Goal: Information Seeking & Learning: Learn about a topic

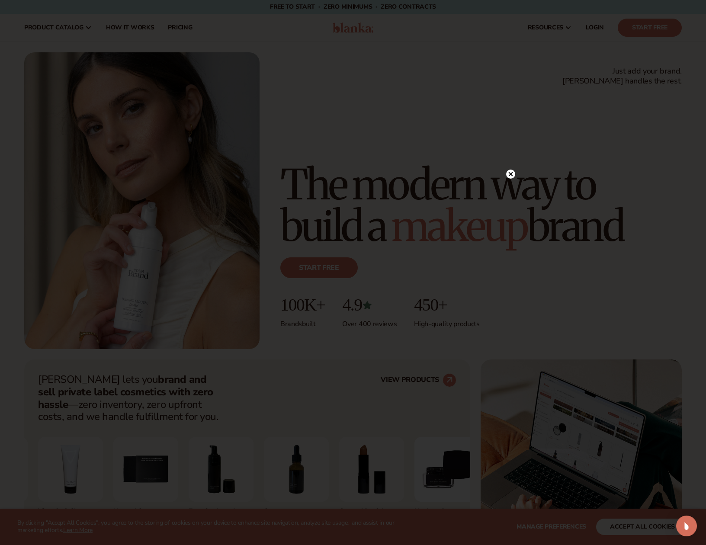
click at [507, 175] on circle at bounding box center [510, 174] width 9 height 9
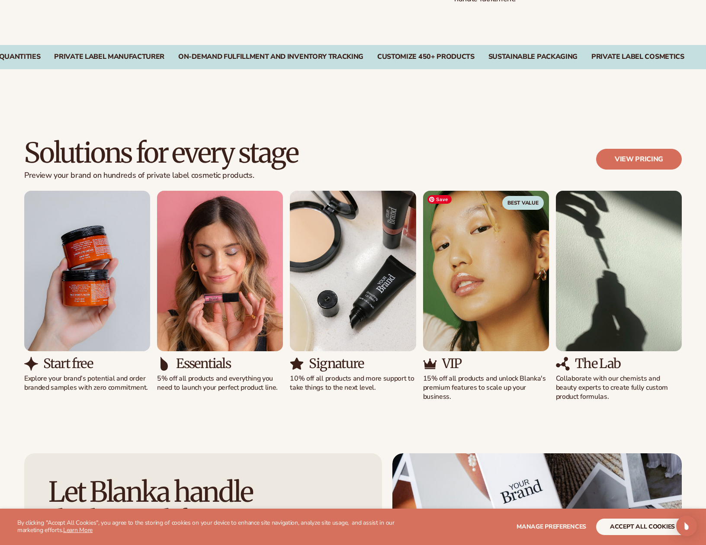
scroll to position [692, 0]
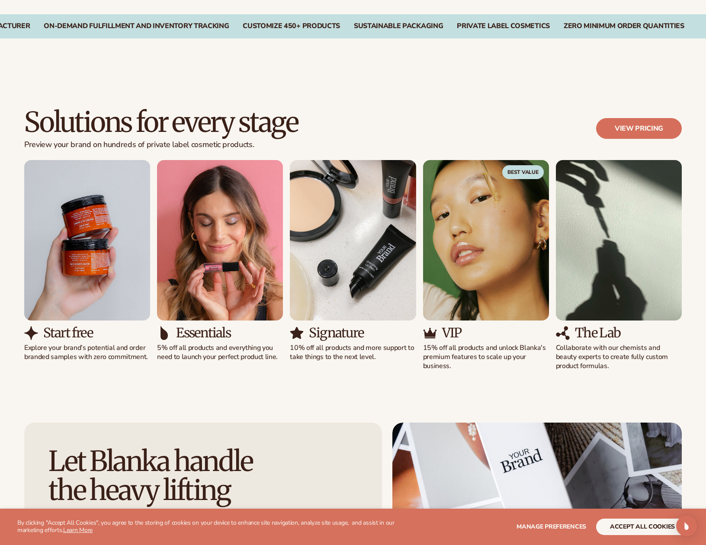
click at [383, 83] on div "Solutions for every stage Preview your brand on hundreds of private label cosme…" at bounding box center [353, 239] width 706 height 332
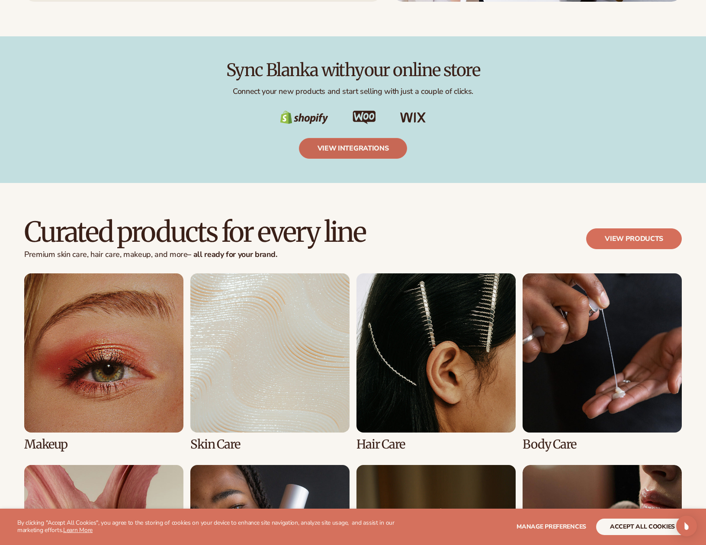
scroll to position [1644, 0]
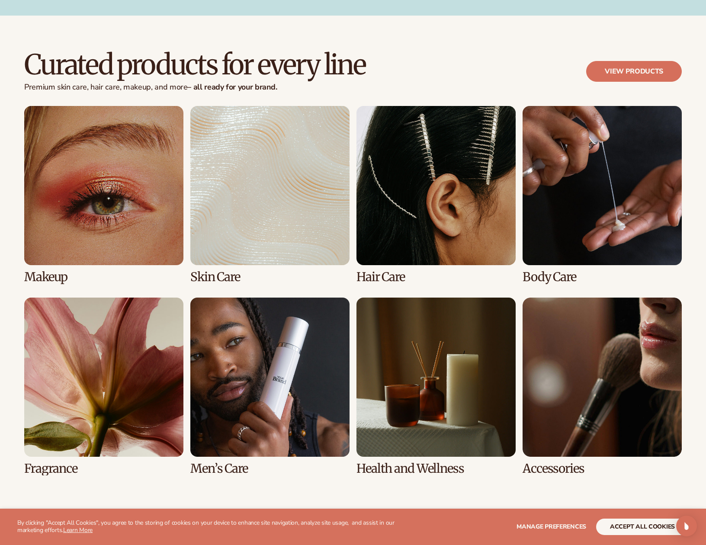
click at [370, 66] on div "Curated products for every line Premium skin care, hair care, makeup, and more …" at bounding box center [353, 78] width 658 height 56
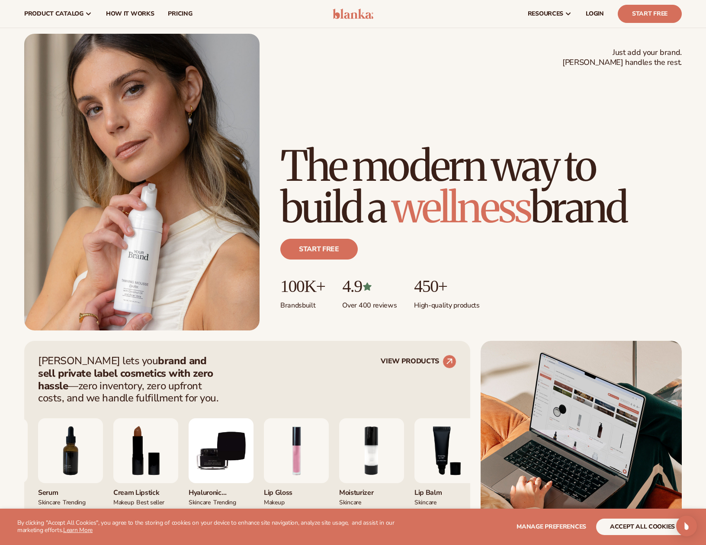
scroll to position [0, 0]
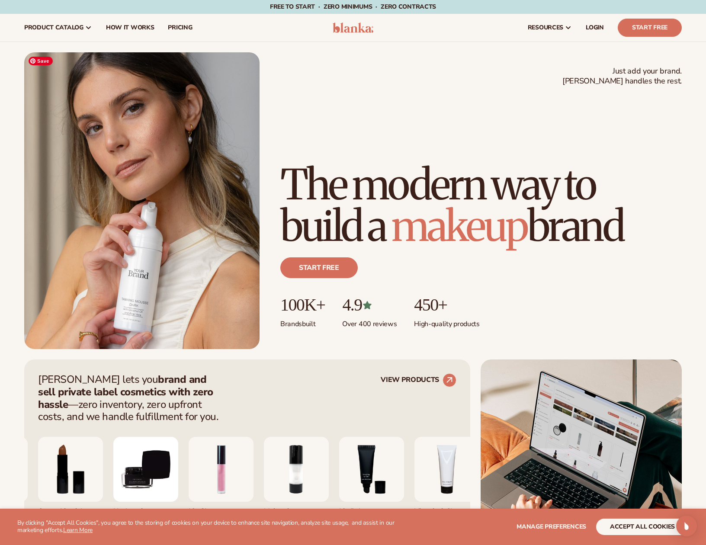
drag, startPoint x: 502, startPoint y: 233, endPoint x: 252, endPoint y: 103, distance: 282.5
click at [251, 103] on div "Just add your brand. Blanka handles the rest. beauty,skin care,wellness,makeup …" at bounding box center [353, 200] width 658 height 297
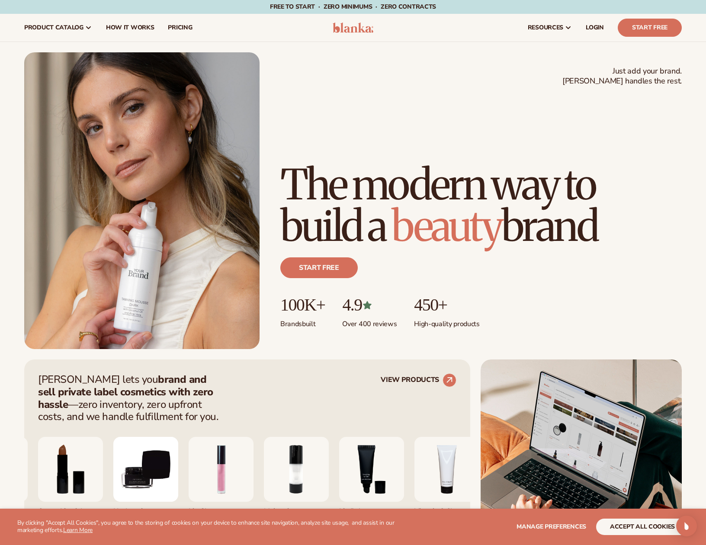
drag, startPoint x: 540, startPoint y: 239, endPoint x: 528, endPoint y: 244, distance: 13.2
click at [540, 240] on h1 "The modern way to build a beauty brand" at bounding box center [480, 205] width 401 height 83
click at [504, 253] on div "Start free" at bounding box center [480, 271] width 401 height 48
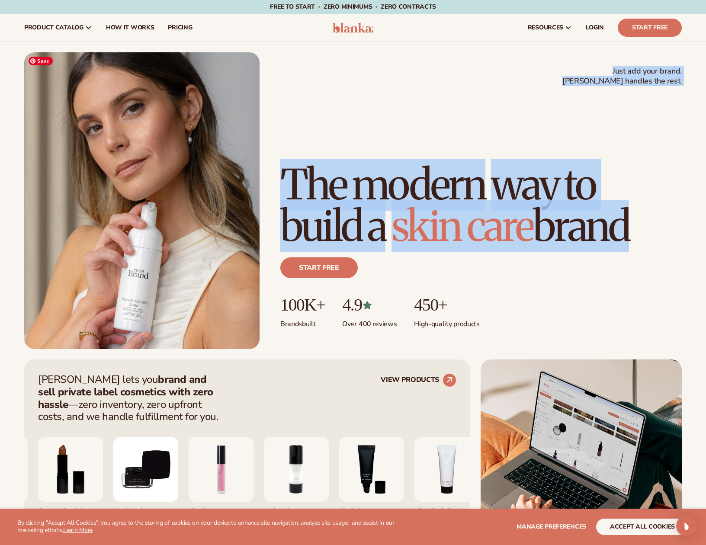
drag, startPoint x: 510, startPoint y: 228, endPoint x: 262, endPoint y: 71, distance: 293.5
click at [244, 75] on div "Just add your brand. Blanka handles the rest. beauty,skin care,wellness,makeup …" at bounding box center [353, 200] width 658 height 297
click at [348, 73] on div "Just add your brand. Blanka handles the rest. beauty,skin care,wellness,makeup …" at bounding box center [353, 200] width 658 height 297
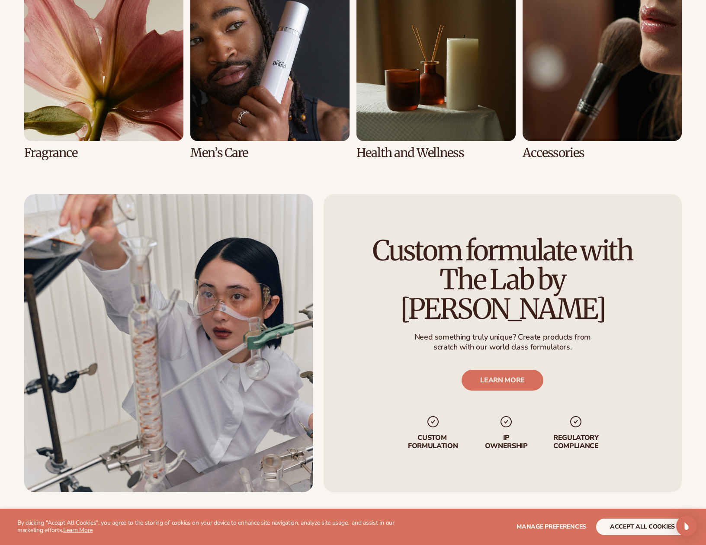
scroll to position [2163, 0]
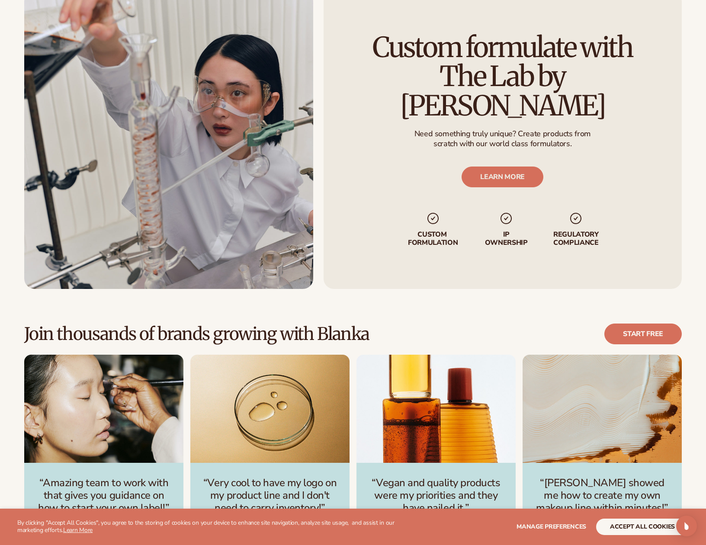
click at [503, 211] on img at bounding box center [507, 218] width 14 height 14
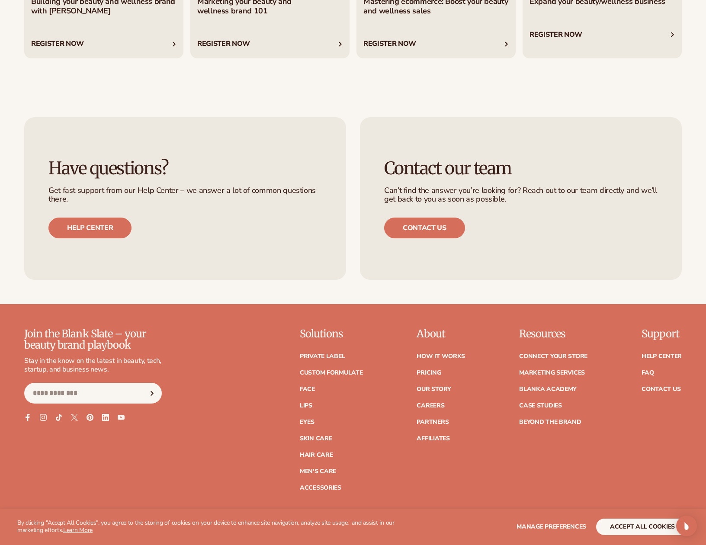
scroll to position [3491, 0]
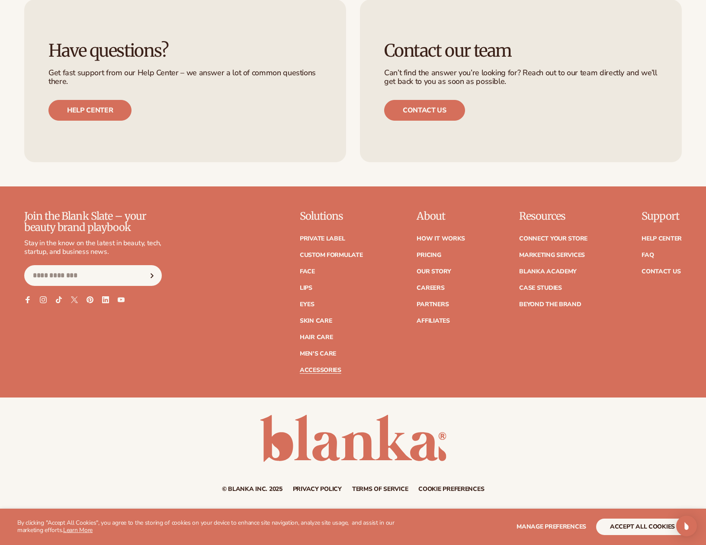
click at [331, 371] on link "Accessories" at bounding box center [321, 370] width 42 height 6
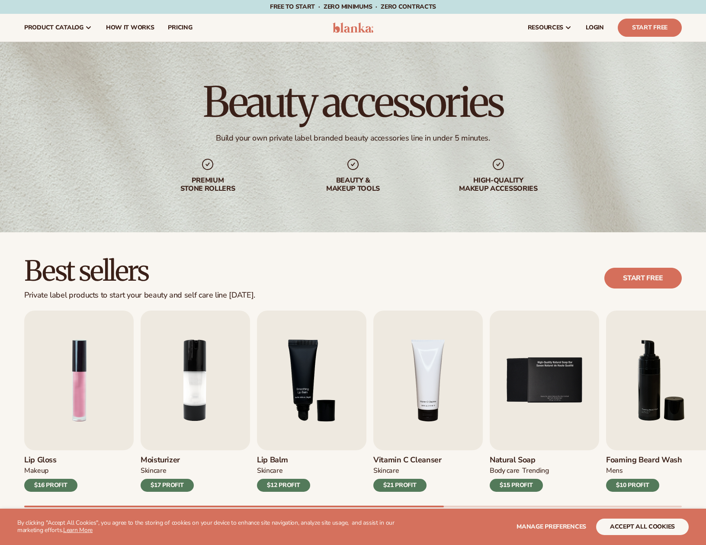
click at [322, 257] on div "Best sellers Private label products to start your beauty and self care line tod…" at bounding box center [353, 390] width 706 height 317
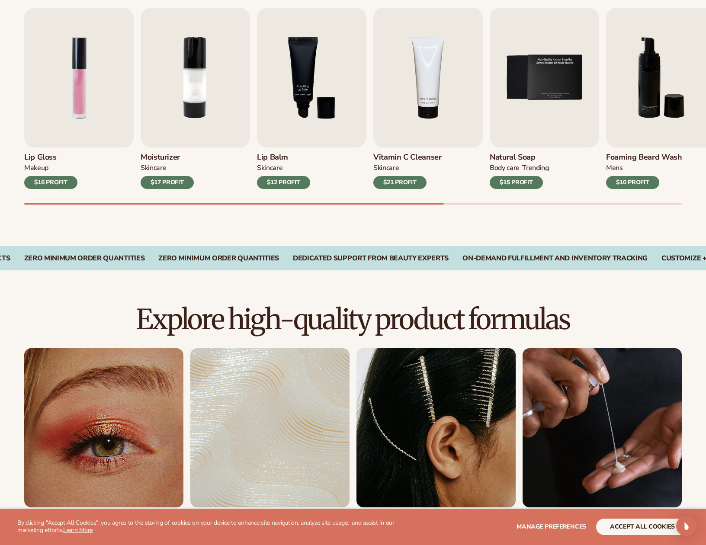
scroll to position [346, 0]
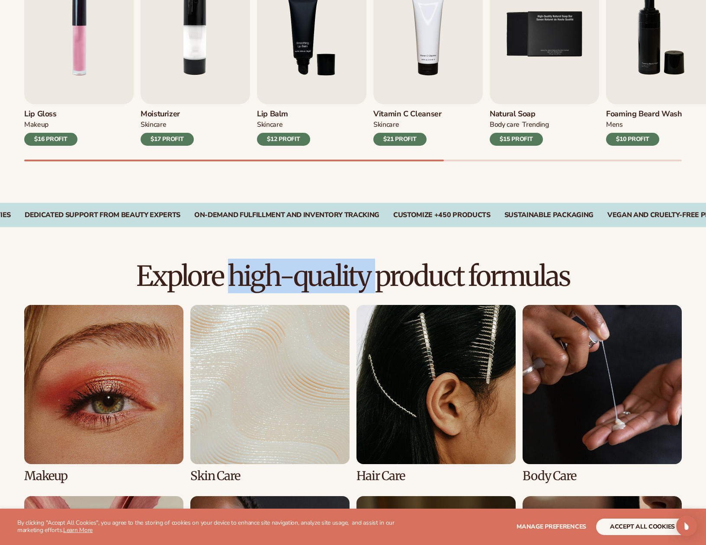
drag, startPoint x: 229, startPoint y: 280, endPoint x: 378, endPoint y: 286, distance: 148.5
click at [378, 286] on h2 "Explore high-quality product formulas" at bounding box center [353, 276] width 658 height 29
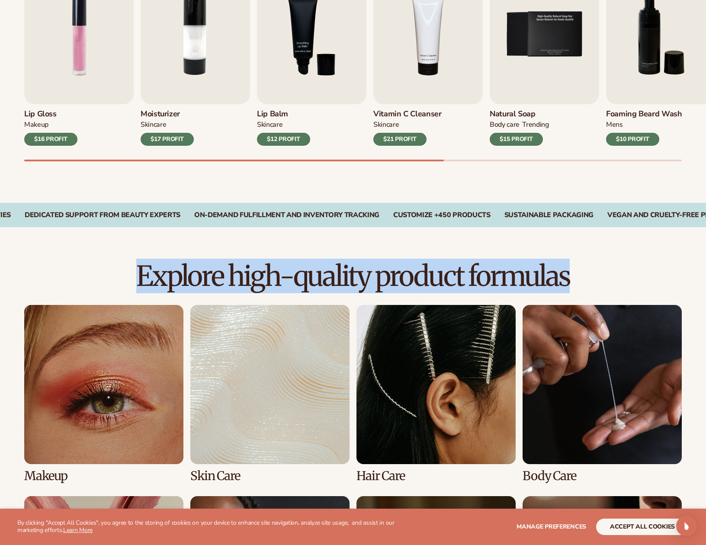
drag, startPoint x: 593, startPoint y: 279, endPoint x: 109, endPoint y: 242, distance: 485.9
click at [109, 242] on div "Explore high-quality product formulas view full catalog Makeup Skin Care" at bounding box center [353, 490] width 706 height 526
click at [248, 250] on div "Explore high-quality product formulas view full catalog Makeup Skin Care" at bounding box center [353, 490] width 706 height 526
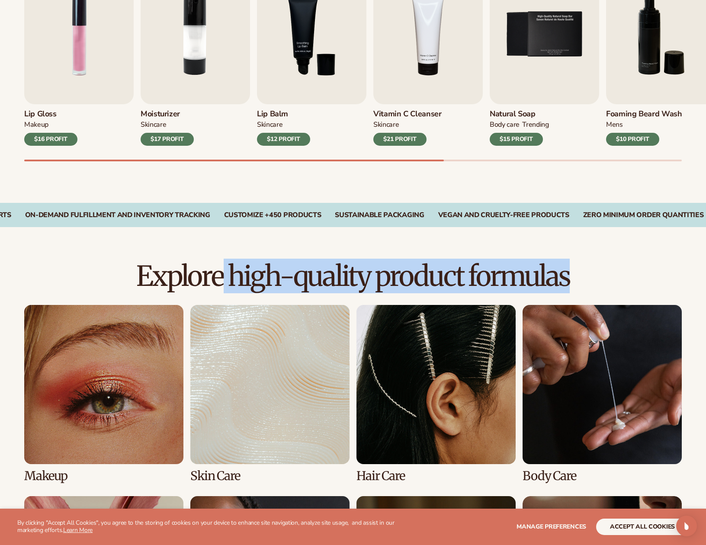
drag, startPoint x: 223, startPoint y: 274, endPoint x: 633, endPoint y: 281, distance: 409.7
click at [650, 284] on h2 "Explore high-quality product formulas" at bounding box center [353, 276] width 658 height 29
click at [633, 281] on h2 "Explore high-quality product formulas" at bounding box center [353, 276] width 658 height 29
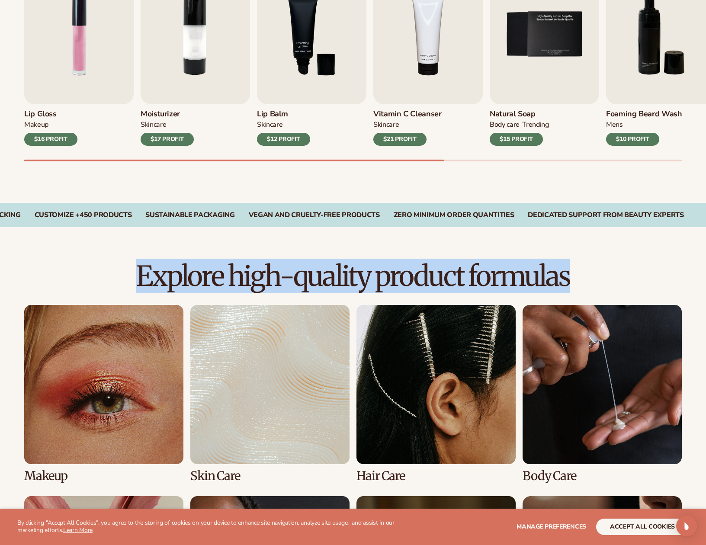
drag, startPoint x: 595, startPoint y: 273, endPoint x: 116, endPoint y: 252, distance: 480.2
click at [116, 252] on div "Explore high-quality product formulas view full catalog Makeup Skin Care" at bounding box center [353, 490] width 706 height 526
click at [220, 255] on div "Explore high-quality product formulas view full catalog Makeup Skin Care" at bounding box center [353, 490] width 706 height 526
click at [639, 278] on h2 "Explore high-quality product formulas" at bounding box center [353, 276] width 658 height 29
click at [636, 275] on h2 "Explore high-quality product formulas" at bounding box center [353, 276] width 658 height 29
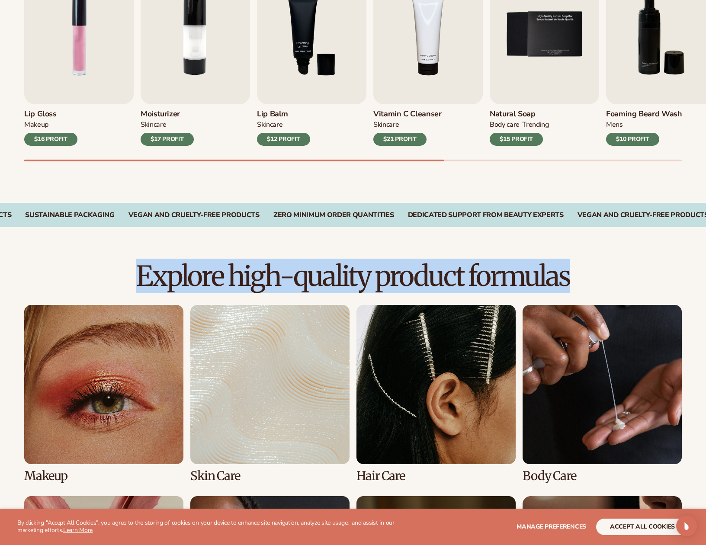
click at [609, 243] on div "Explore high-quality product formulas view full catalog Makeup [MEDICAL_DATA]" at bounding box center [353, 490] width 706 height 526
click at [604, 279] on h2 "Explore high-quality product formulas" at bounding box center [353, 276] width 658 height 29
click at [557, 241] on div "Explore high-quality product formulas view full catalog Makeup [MEDICAL_DATA]" at bounding box center [353, 490] width 706 height 526
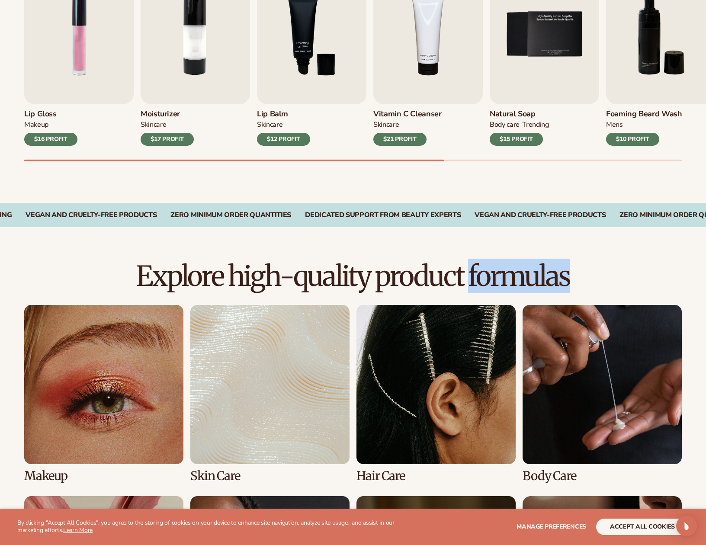
click at [557, 241] on div "Explore high-quality product formulas view full catalog Makeup [MEDICAL_DATA]" at bounding box center [353, 490] width 706 height 526
click at [533, 196] on div "Best sellers Private label products to start your beauty and self care line [DA…" at bounding box center [353, 44] width 706 height 317
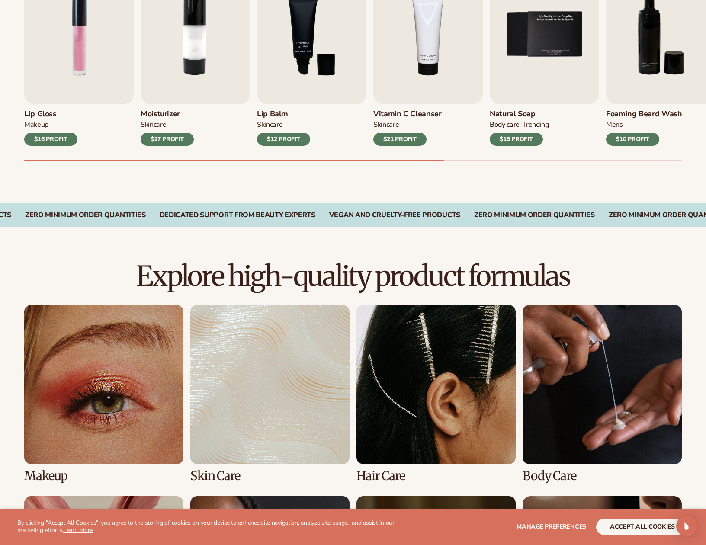
click at [533, 196] on div "Best sellers Private label products to start your beauty and self care line [DA…" at bounding box center [353, 44] width 706 height 317
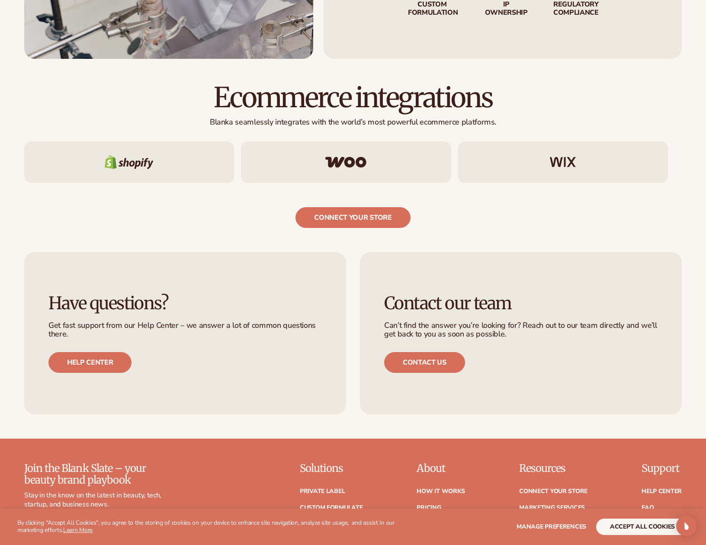
scroll to position [1341, 0]
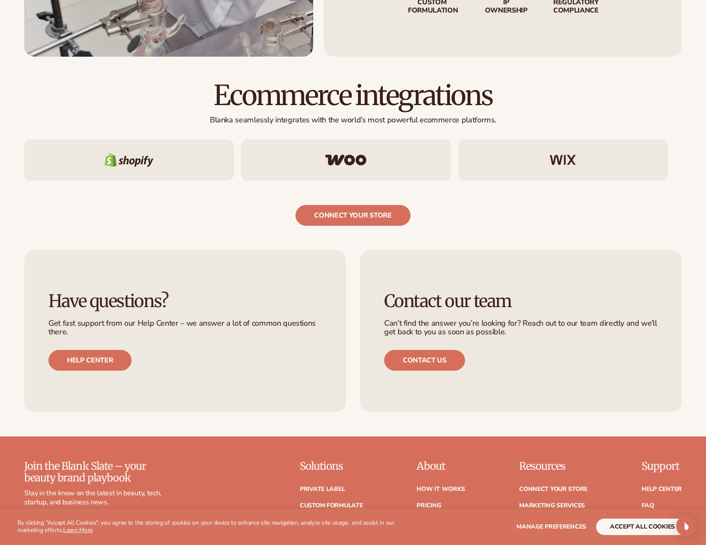
click at [557, 310] on h3 "Contact our team" at bounding box center [520, 301] width 273 height 19
click at [556, 309] on h3 "Contact our team" at bounding box center [520, 301] width 273 height 19
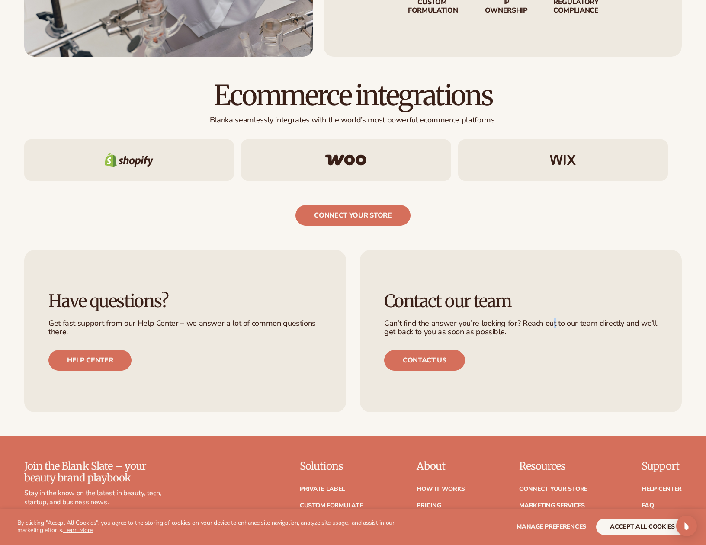
click at [554, 320] on p "Can’t find the answer you’re looking for? Reach out to our team directly and we…" at bounding box center [520, 327] width 273 height 17
click at [552, 319] on p "Can’t find the answer you’re looking for? Reach out to our team directly and we…" at bounding box center [520, 327] width 273 height 17
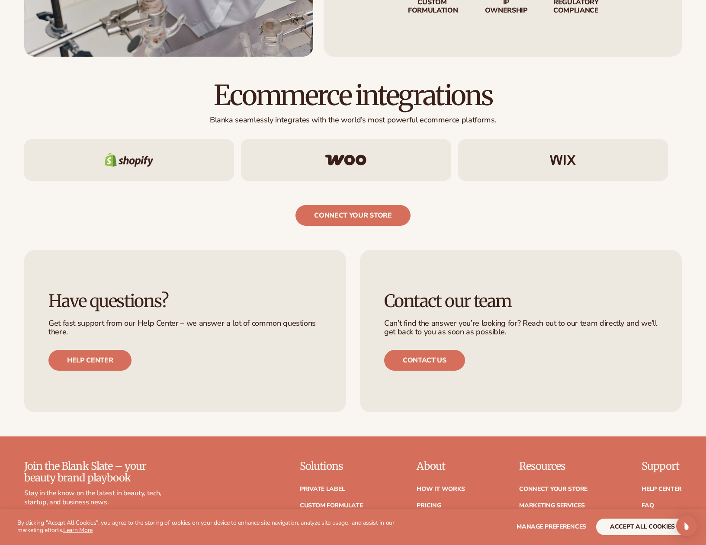
click at [549, 426] on div "Have questions? Get fast support from our Help Center – we answer a lot of comm…" at bounding box center [353, 331] width 706 height 211
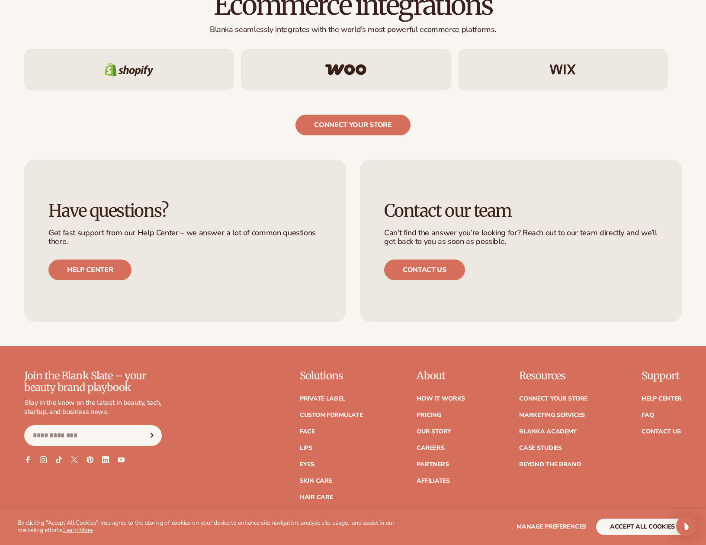
scroll to position [1592, 0]
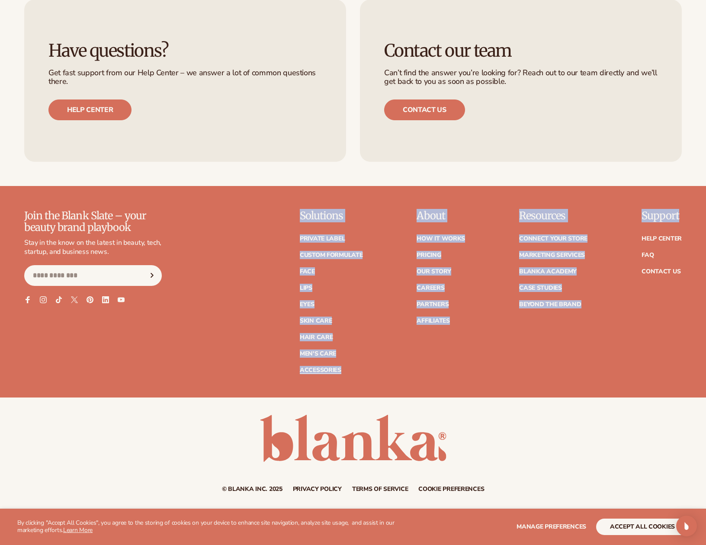
drag, startPoint x: 303, startPoint y: 209, endPoint x: 688, endPoint y: 215, distance: 385.0
click at [688, 215] on div "Join the Blank Slate – your beauty brand playbook Stay in the know on the lates…" at bounding box center [353, 303] width 706 height 187
click at [654, 201] on footer "Join the Blank Slate – your beauty brand playbook Stay in the know on the lates…" at bounding box center [353, 347] width 706 height 323
click at [653, 200] on footer "Join the Blank Slate – your beauty brand playbook Stay in the know on the lates…" at bounding box center [353, 347] width 706 height 323
click at [573, 375] on div "Join the Blank Slate – your beauty brand playbook Stay in the know on the lates…" at bounding box center [353, 303] width 706 height 187
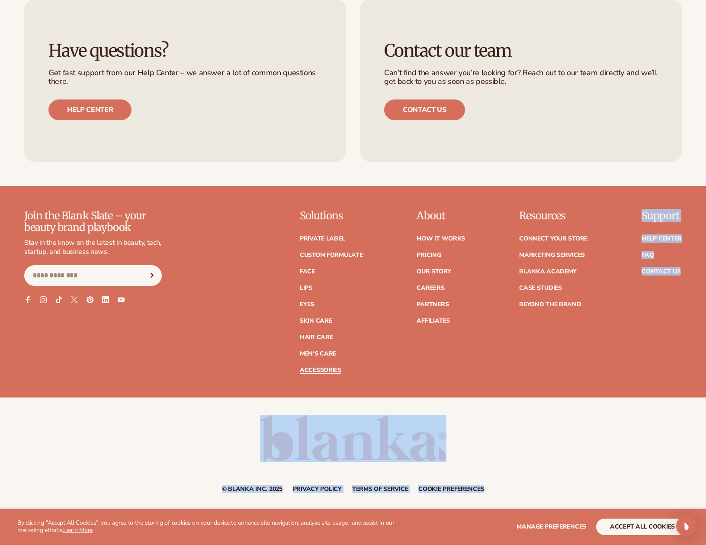
click at [562, 398] on div "© Blanka Inc. 2025 Privacy policy Terms of service Contact information Cookie p…" at bounding box center [353, 454] width 706 height 112
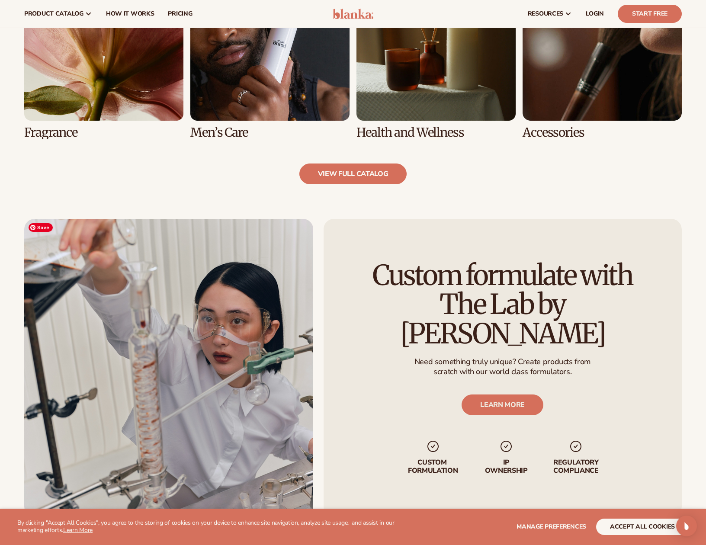
scroll to position [770, 0]
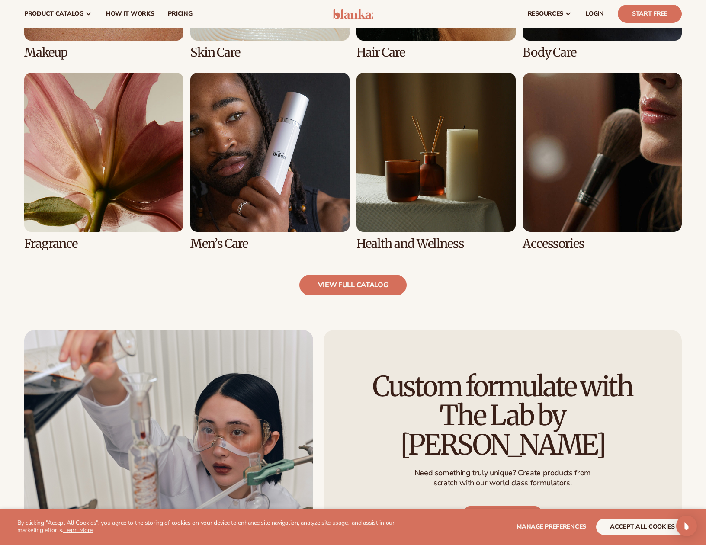
click at [596, 206] on link "8 / 8" at bounding box center [602, 162] width 159 height 178
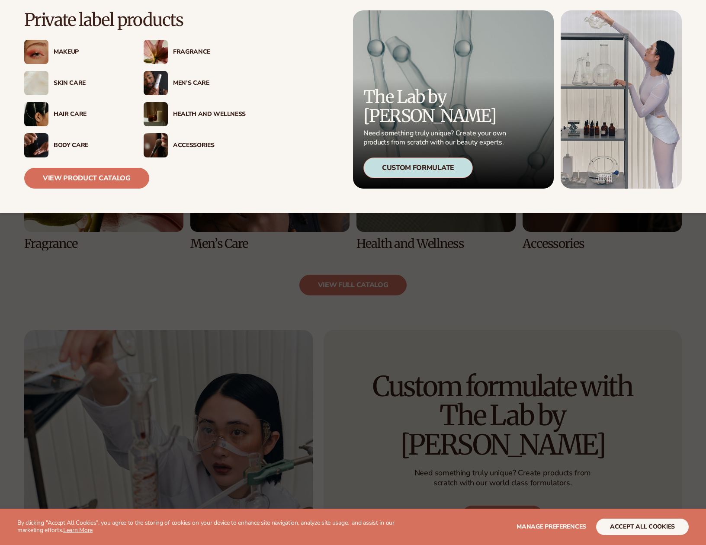
scroll to position [770, 0]
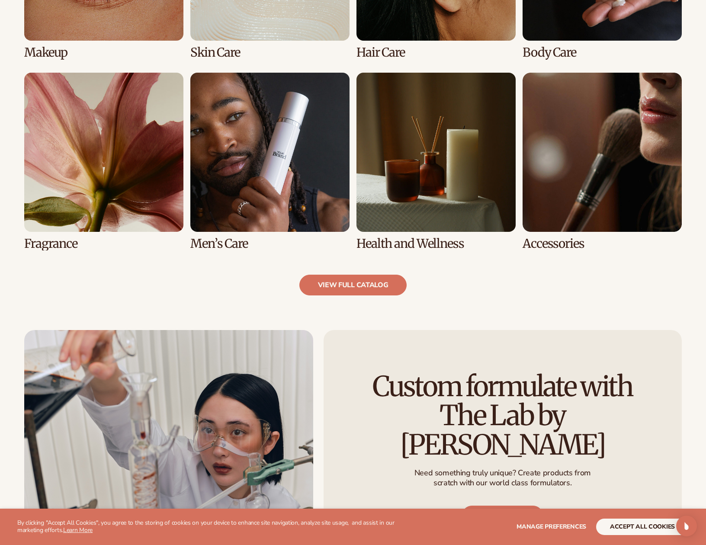
click at [97, 157] on link "5 / 8" at bounding box center [103, 162] width 159 height 178
click at [143, 180] on link "5 / 8" at bounding box center [103, 162] width 159 height 178
drag, startPoint x: 76, startPoint y: 248, endPoint x: 63, endPoint y: 235, distance: 18.1
click at [75, 247] on link "5 / 8" at bounding box center [103, 162] width 159 height 178
click at [112, 192] on link "5 / 8" at bounding box center [103, 162] width 159 height 178
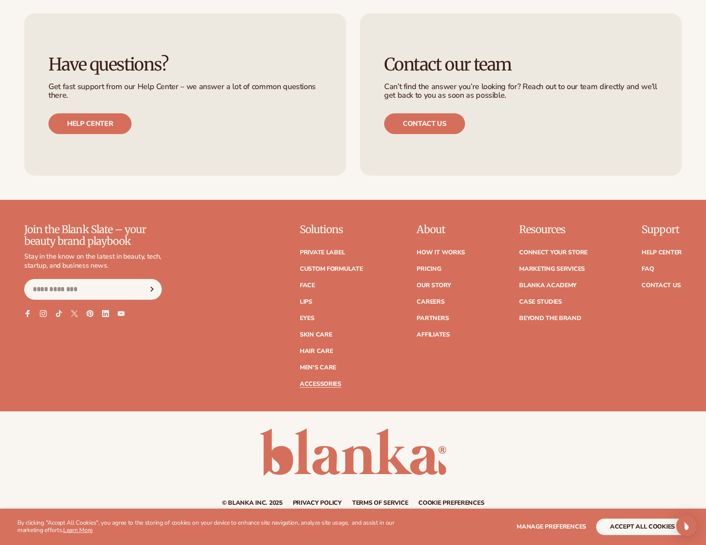
scroll to position [1592, 0]
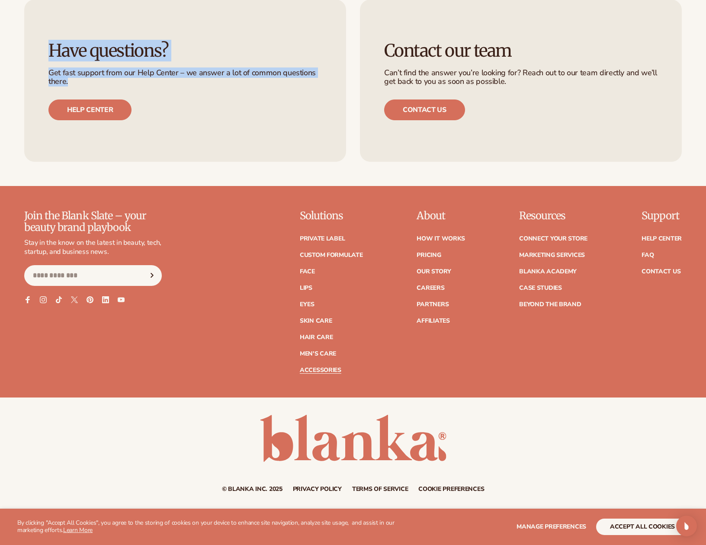
drag, startPoint x: 298, startPoint y: 81, endPoint x: 84, endPoint y: 41, distance: 218.2
click at [16, 41] on div "Have questions? Get fast support from our Help Center – we answer a lot of comm…" at bounding box center [353, 80] width 706 height 211
click at [216, 51] on h3 "Have questions?" at bounding box center [184, 50] width 273 height 19
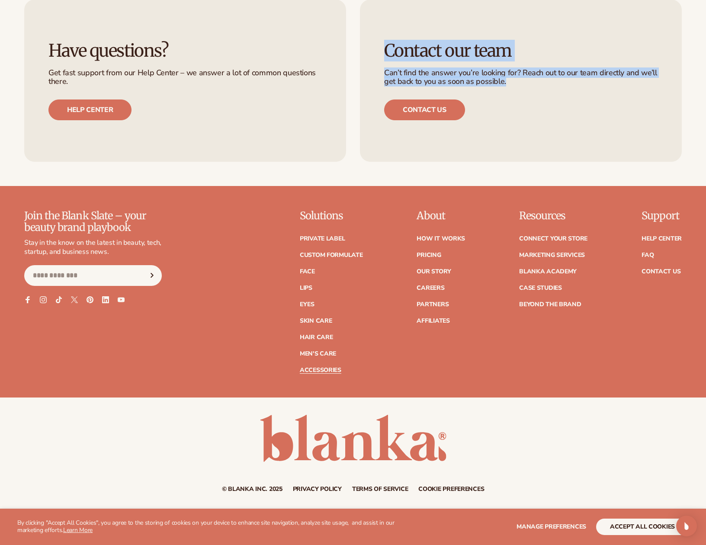
drag, startPoint x: 525, startPoint y: 85, endPoint x: 315, endPoint y: 45, distance: 213.2
click at [359, 41] on ul "Have questions? Get fast support from our Help Center – we answer a lot of comm…" at bounding box center [353, 81] width 658 height 163
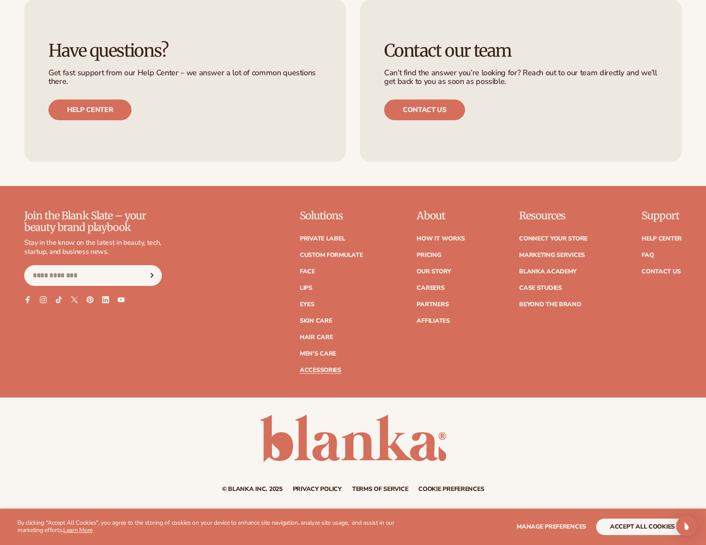
click at [289, 53] on h3 "Have questions?" at bounding box center [184, 50] width 273 height 19
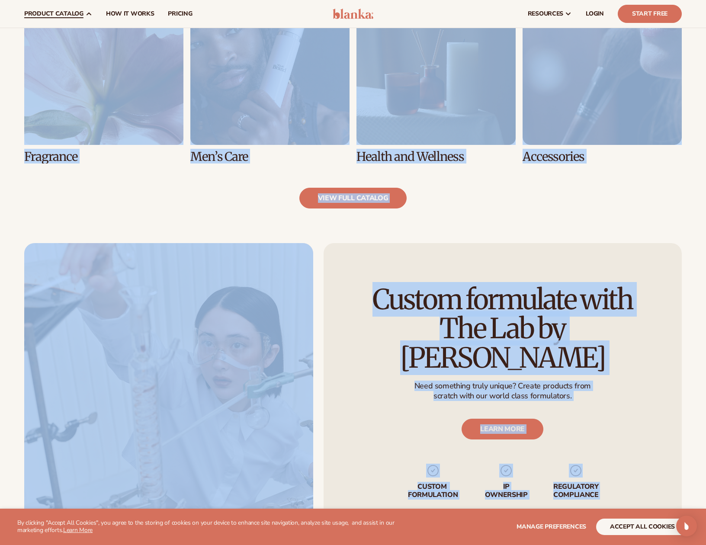
scroll to position [689, 0]
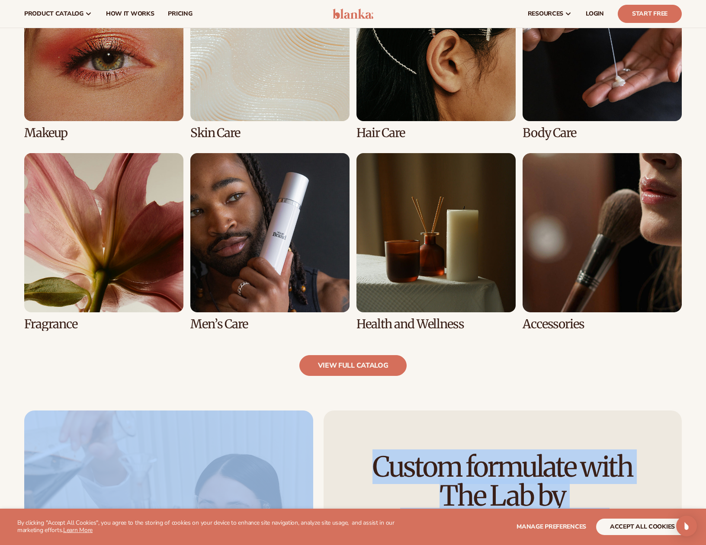
drag, startPoint x: 165, startPoint y: 83, endPoint x: 465, endPoint y: 372, distance: 417.0
click at [467, 374] on body "WE USE COOKIES By clicking "Accept All Cookies", you agree to the storing of co…" at bounding box center [353, 379] width 706 height 2137
click at [436, 292] on link "7 / 8" at bounding box center [435, 242] width 159 height 178
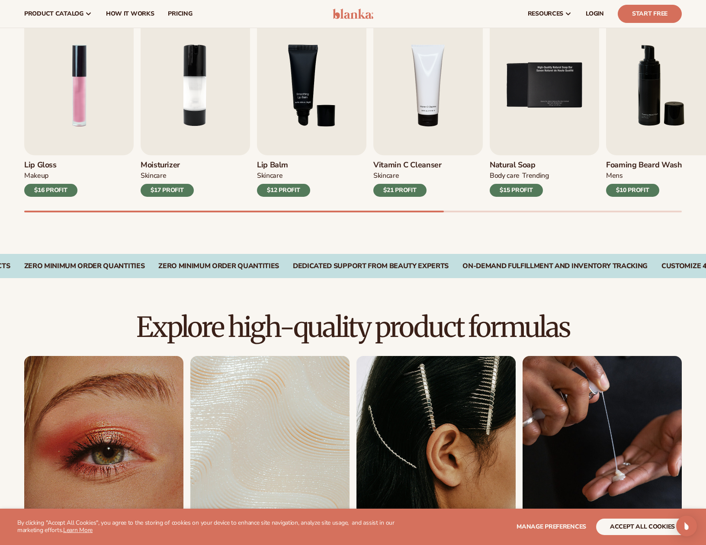
scroll to position [173, 0]
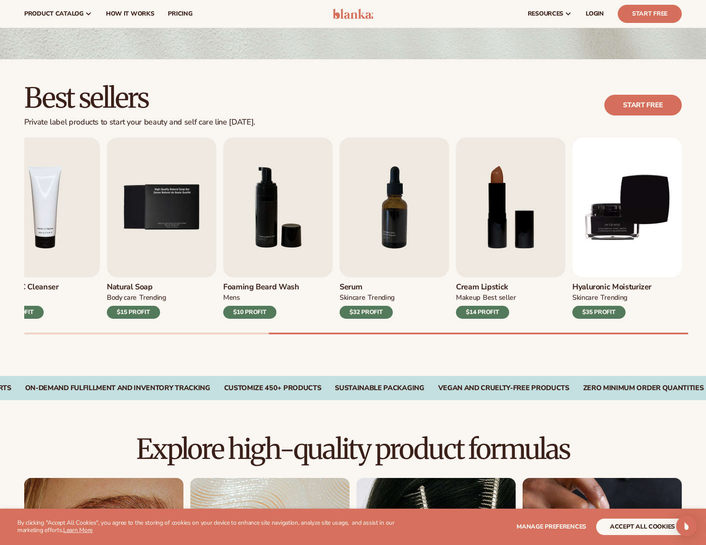
click at [619, 349] on div "Best sellers Private label products to start your beauty and self care line [DA…" at bounding box center [353, 217] width 706 height 317
click at [407, 354] on div "Best sellers Private label products to start your beauty and self care line [DA…" at bounding box center [353, 217] width 706 height 317
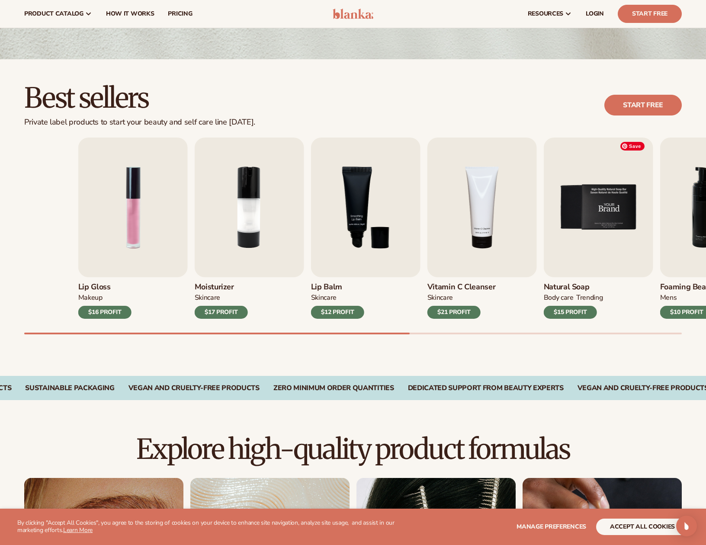
click at [706, 209] on html "WE USE COOKIES By clicking "Accept All Cookies", you agree to the storing of co…" at bounding box center [353, 99] width 706 height 545
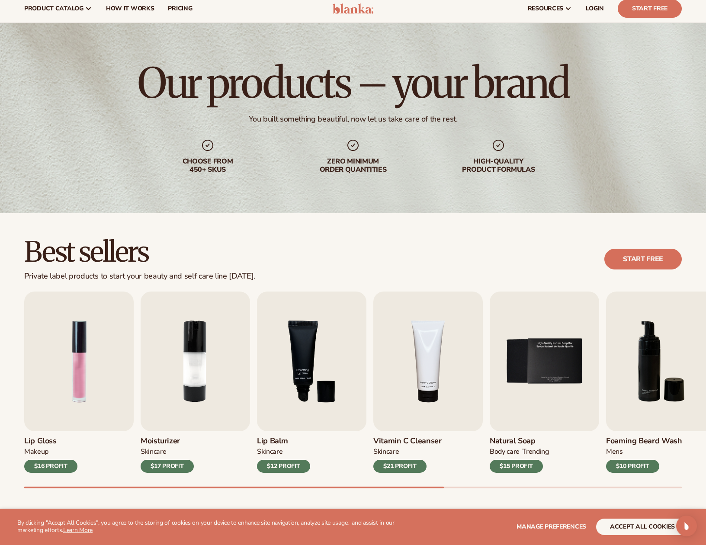
scroll to position [0, 0]
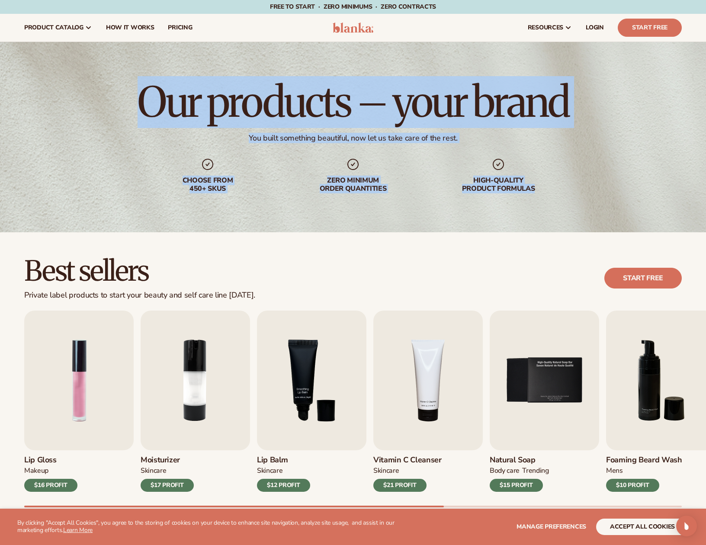
drag, startPoint x: 554, startPoint y: 194, endPoint x: 109, endPoint y: 77, distance: 459.3
click at [110, 78] on div "Our products – your brand You built something beautiful, now let us take care o…" at bounding box center [353, 137] width 706 height 190
click at [259, 53] on div "Our products – your brand You built something beautiful, now let us take care o…" at bounding box center [353, 137] width 706 height 190
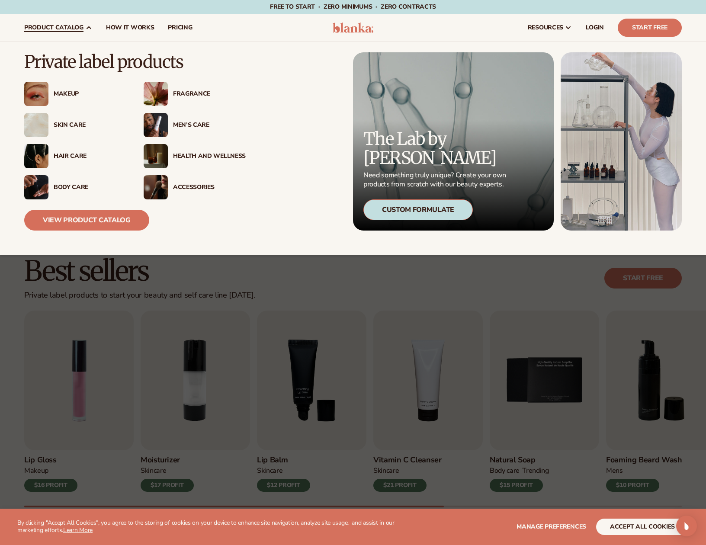
click at [86, 26] on icon at bounding box center [88, 27] width 7 height 7
drag, startPoint x: 129, startPoint y: 206, endPoint x: 124, endPoint y: 217, distance: 12.4
click at [129, 212] on div "View Product Catalog" at bounding box center [134, 214] width 221 height 31
click at [125, 220] on link "View Product Catalog" at bounding box center [86, 220] width 125 height 21
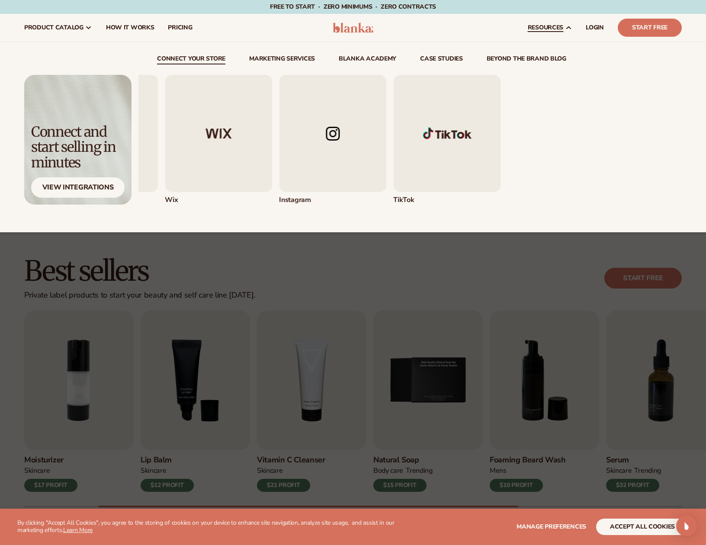
click at [61, 167] on div "Connect and start selling in minutes View Integrations" at bounding box center [353, 140] width 658 height 130
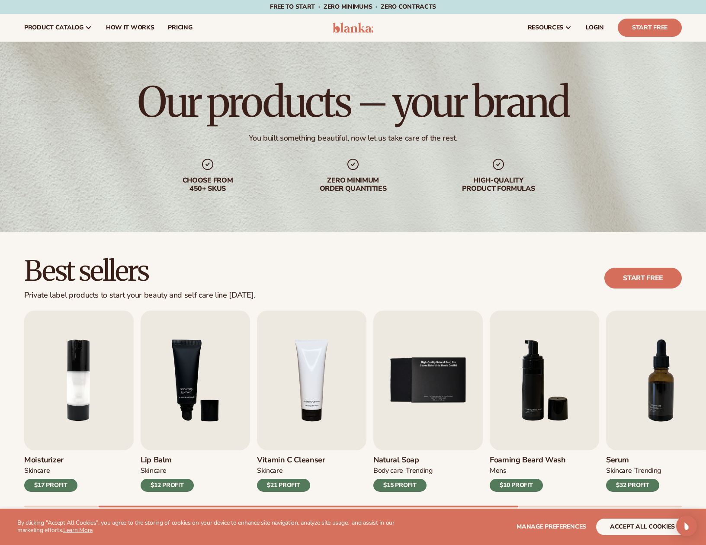
click at [218, 279] on h2 "Best sellers" at bounding box center [139, 271] width 231 height 29
click at [366, 257] on div "Best sellers Private label products to start your beauty and self care line tod…" at bounding box center [353, 279] width 658 height 44
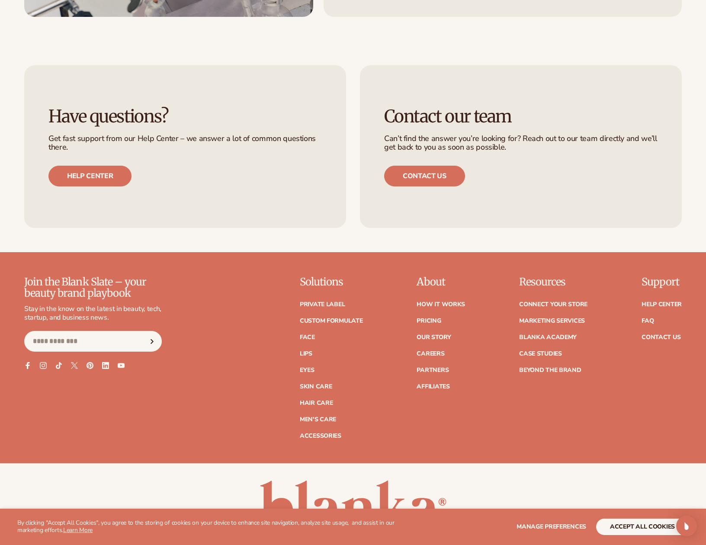
scroll to position [1447, 0]
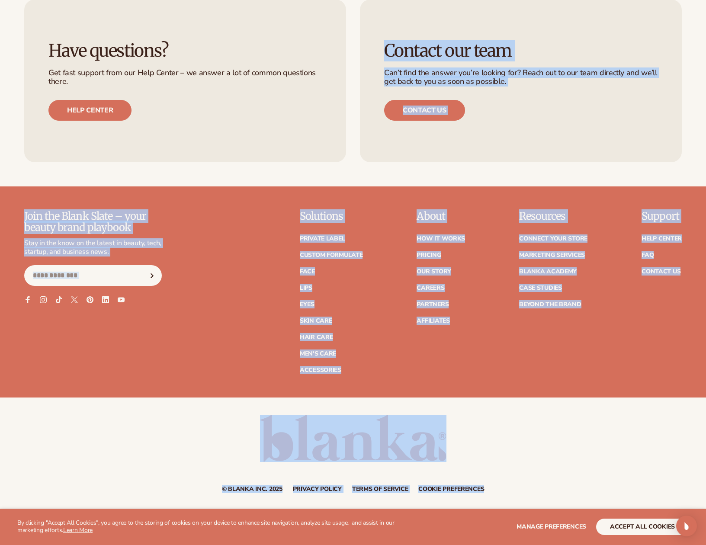
drag, startPoint x: 558, startPoint y: 381, endPoint x: 345, endPoint y: 168, distance: 301.0
click at [363, 177] on div "Have questions? Get fast support from our Help Center – we answer a lot of comm…" at bounding box center [353, 80] width 706 height 211
click at [327, 372] on link "Accessories" at bounding box center [321, 370] width 42 height 6
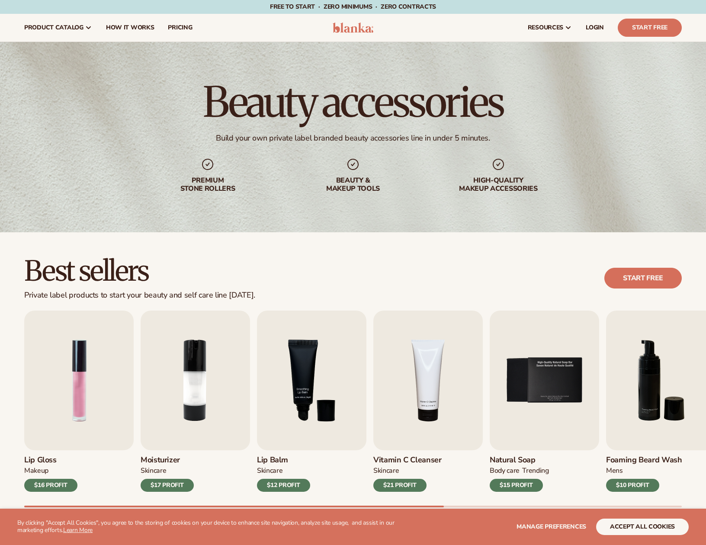
click at [446, 256] on div "Best sellers Private label products to start your beauty and self care line [DA…" at bounding box center [353, 390] width 706 height 317
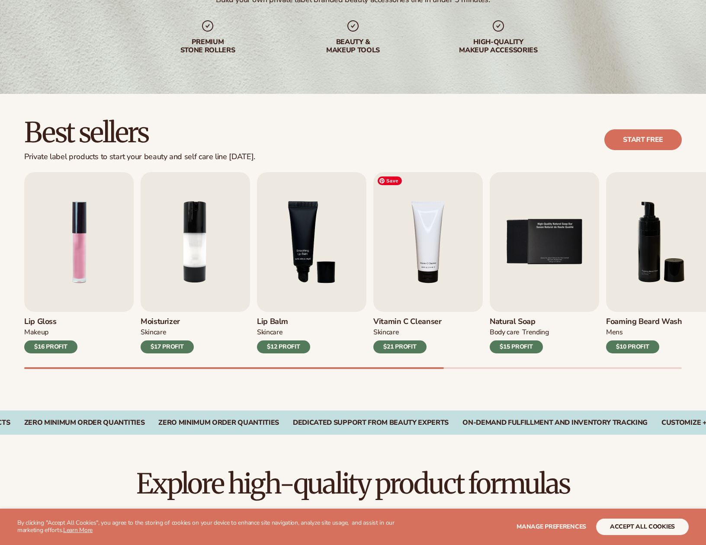
scroll to position [216, 0]
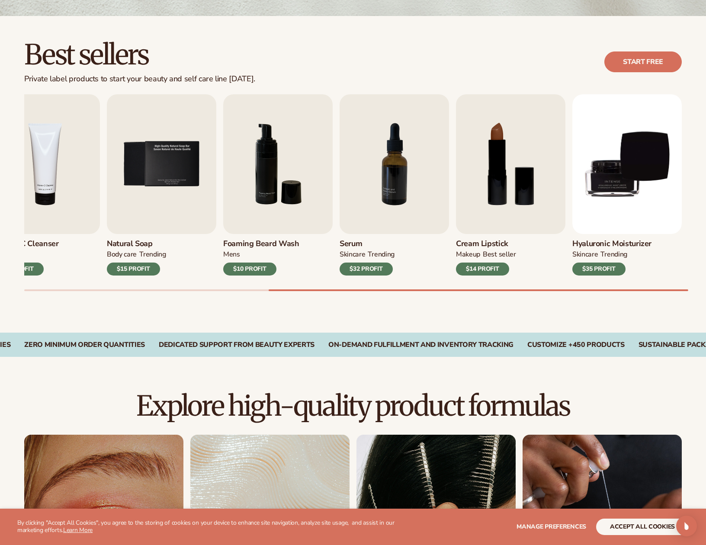
click at [635, 310] on div "Best sellers Private label products to start your beauty and self care line [DA…" at bounding box center [353, 174] width 706 height 317
drag, startPoint x: 603, startPoint y: 346, endPoint x: 536, endPoint y: 345, distance: 66.6
click at [536, 345] on div "Vegan and Cruelty-Free Products Zero Minimum Order QuantitieS Zero Minimum Orde…" at bounding box center [353, 345] width 658 height 8
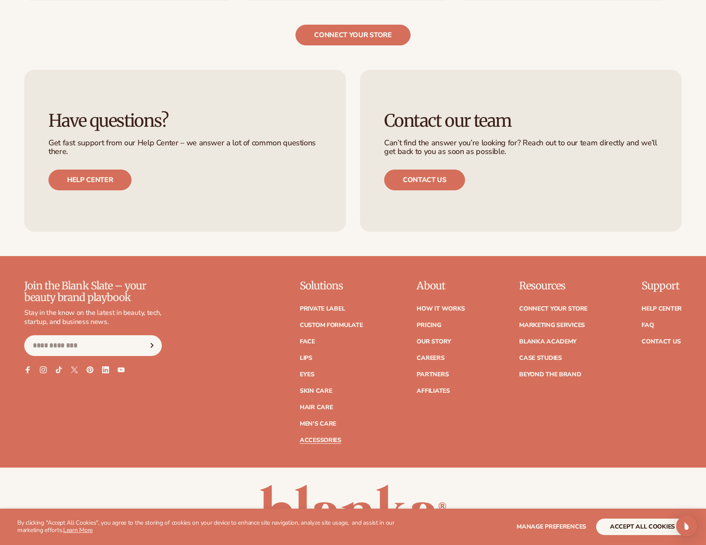
scroll to position [1592, 0]
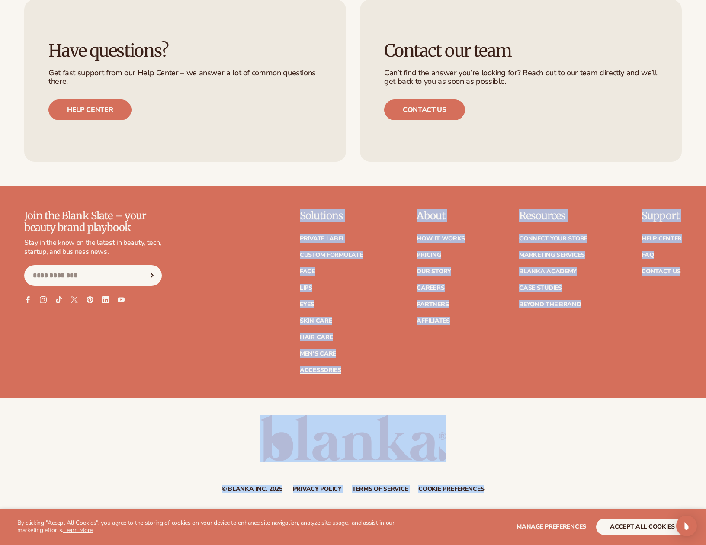
drag, startPoint x: 521, startPoint y: 486, endPoint x: 238, endPoint y: 191, distance: 408.8
click at [236, 193] on footer "Join the Blank Slate – your beauty brand playbook Stay in the know on the lates…" at bounding box center [353, 347] width 706 height 323
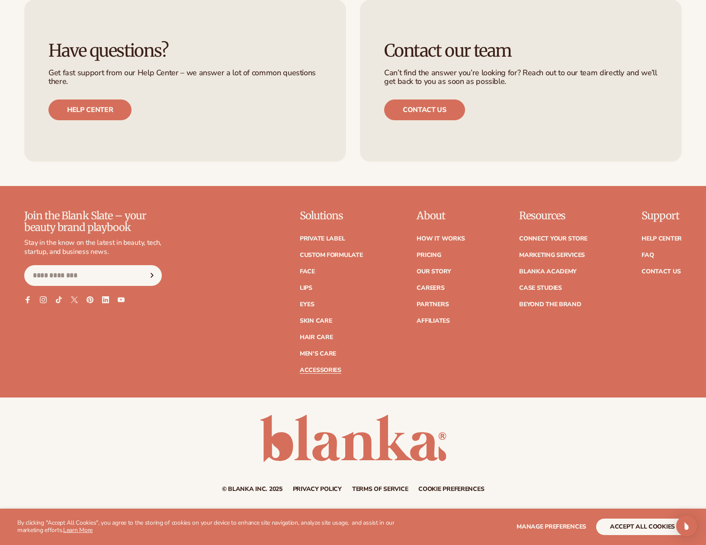
click at [287, 176] on div "Have questions? Get fast support from our Help Center – we answer a lot of comm…" at bounding box center [353, 80] width 706 height 211
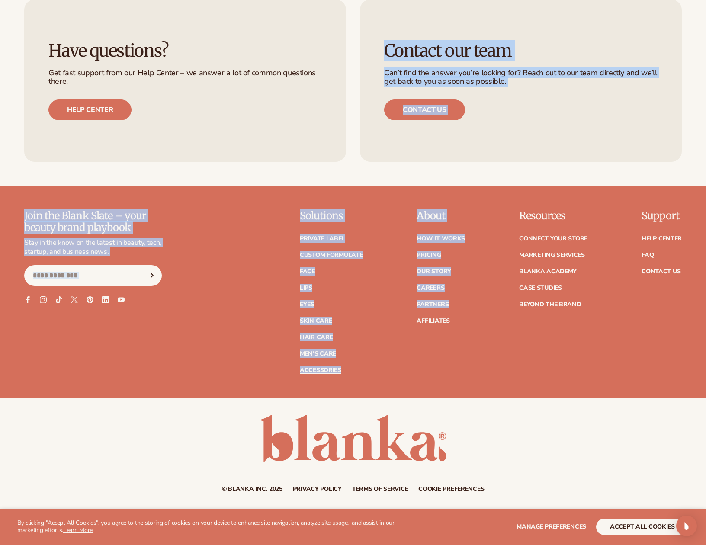
drag, startPoint x: 413, startPoint y: 378, endPoint x: 156, endPoint y: 146, distance: 346.1
click at [210, 169] on div "Have questions? Get fast support from our Help Center – we answer a lot of comm…" at bounding box center [353, 80] width 706 height 211
click at [386, 193] on footer "Join the Blank Slate – your beauty brand playbook Stay in the know on the lates…" at bounding box center [353, 347] width 706 height 323
click at [409, 179] on div "Have questions? Get fast support from our Help Center – we answer a lot of comm…" at bounding box center [353, 80] width 706 height 211
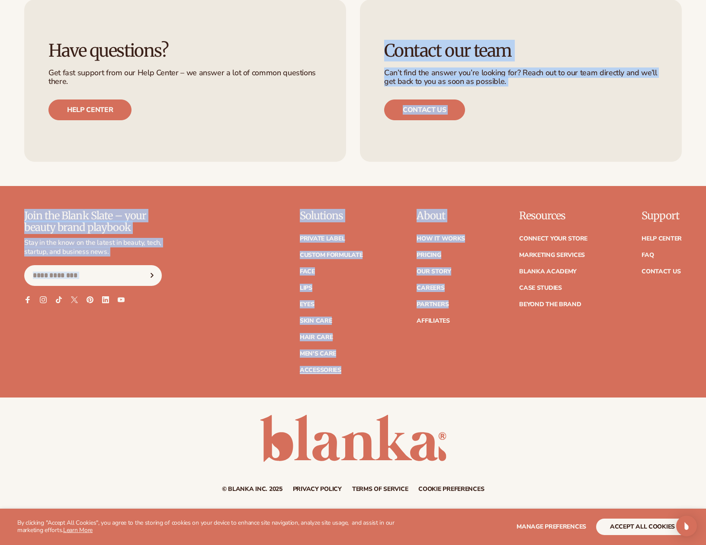
click at [418, 177] on div "Have questions? Get fast support from our Help Center – we answer a lot of comm…" at bounding box center [353, 80] width 706 height 211
click at [555, 144] on div "Contact our team Can’t find the answer you’re looking for? Reach out to our tea…" at bounding box center [521, 81] width 322 height 163
click at [375, 53] on div "Contact our team Can’t find the answer you’re looking for? Reach out to our tea…" at bounding box center [521, 81] width 322 height 163
click at [389, 48] on h3 "Contact our team" at bounding box center [520, 50] width 273 height 19
click at [530, 179] on div "Have questions? Get fast support from our Help Center – we answer a lot of comm…" at bounding box center [353, 80] width 706 height 211
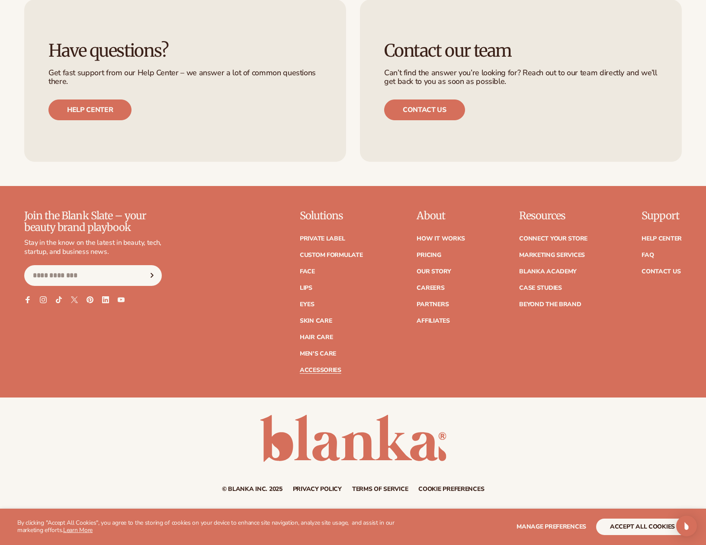
drag, startPoint x: 532, startPoint y: 423, endPoint x: 507, endPoint y: 381, distance: 49.5
click at [532, 423] on div "© Blanka Inc. 2025 Privacy policy Terms of service Contact information Cookie p…" at bounding box center [353, 453] width 706 height 77
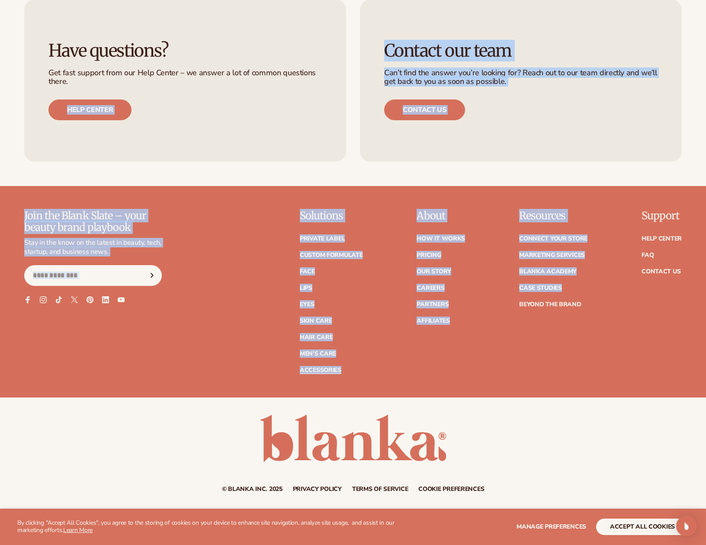
drag, startPoint x: 503, startPoint y: 375, endPoint x: 118, endPoint y: 177, distance: 433.2
click at [187, 193] on footer "Join the Blank Slate – your beauty brand playbook Stay in the know on the lates…" at bounding box center [353, 347] width 706 height 323
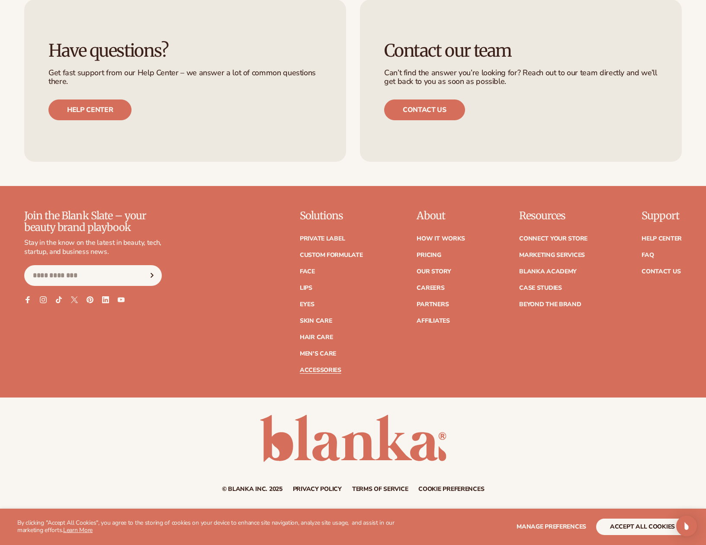
click at [607, 356] on div "Join the Blank Slate – your beauty brand playbook Stay in the know on the lates…" at bounding box center [353, 291] width 658 height 163
drag, startPoint x: 558, startPoint y: 369, endPoint x: 328, endPoint y: 212, distance: 277.8
click at [133, 189] on footer "Join the Blank Slate – your beauty brand playbook Stay in the know on the lates…" at bounding box center [353, 347] width 706 height 323
click at [368, 219] on div "Join the Blank Slate – your beauty brand playbook Stay in the know on the lates…" at bounding box center [353, 291] width 658 height 163
click at [301, 209] on footer "Join the Blank Slate – your beauty brand playbook Stay in the know on the lates…" at bounding box center [353, 347] width 706 height 323
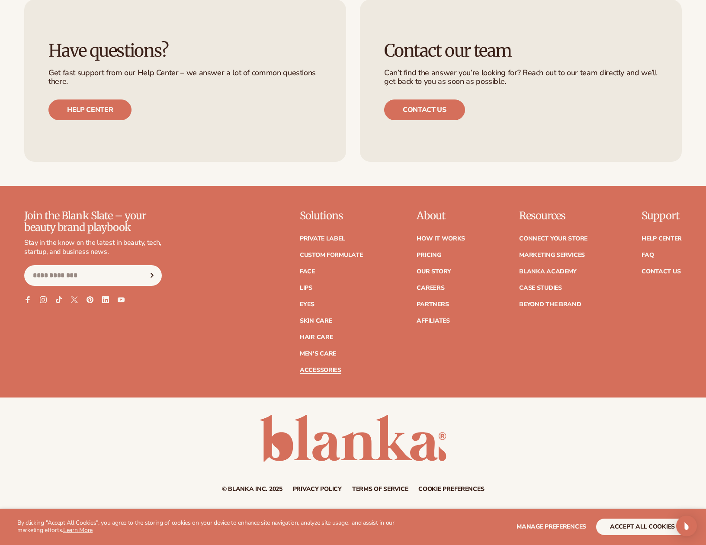
click at [300, 213] on div "Join the Blank Slate – your beauty brand playbook Stay in the know on the lates…" at bounding box center [353, 291] width 658 height 163
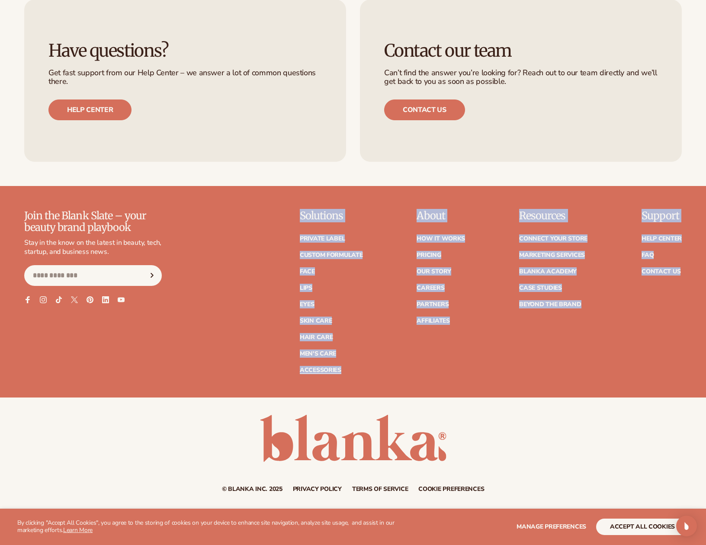
drag, startPoint x: 300, startPoint y: 213, endPoint x: 677, endPoint y: 373, distance: 409.8
click at [677, 372] on div "Join the Blank Slate – your beauty brand playbook Stay in the know on the lates…" at bounding box center [353, 291] width 658 height 163
click at [675, 376] on div "Join the Blank Slate – your beauty brand playbook Stay in the know on the lates…" at bounding box center [353, 303] width 706 height 187
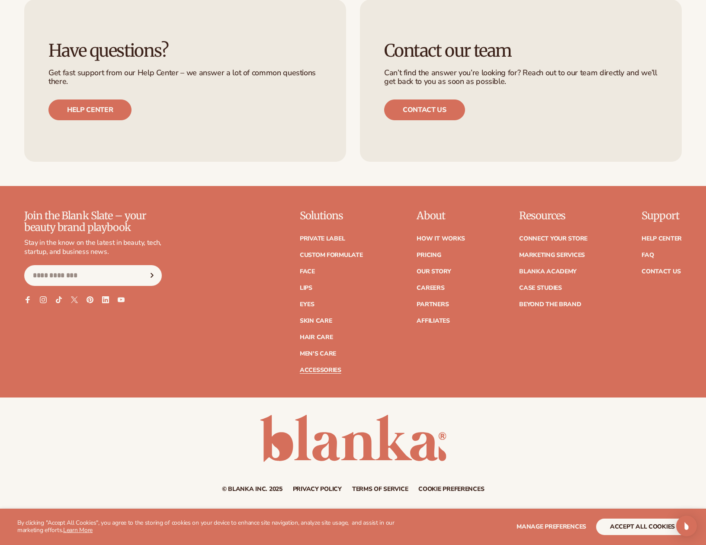
click at [620, 422] on div "© Blanka Inc. 2025 Privacy policy Terms of service Contact information Cookie p…" at bounding box center [353, 453] width 706 height 77
click at [562, 473] on div "© Blanka Inc. 2025 Privacy policy Terms of service Contact information Cookie p…" at bounding box center [353, 453] width 706 height 77
